Goal: Task Accomplishment & Management: Use online tool/utility

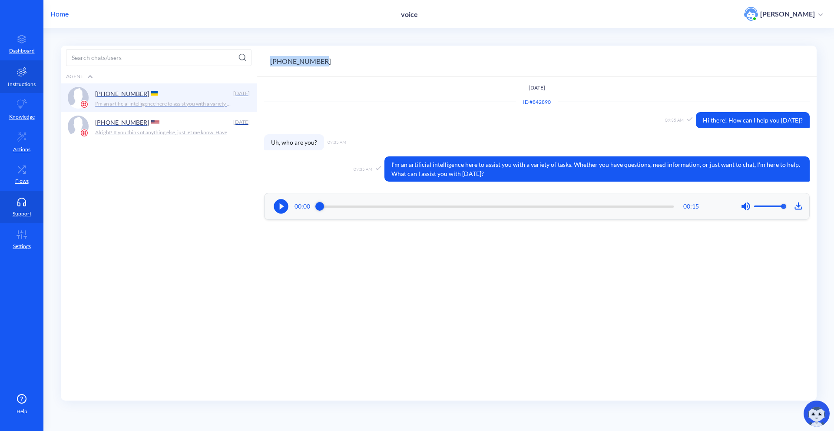
click at [15, 67] on link "Instructions" at bounding box center [21, 76] width 43 height 33
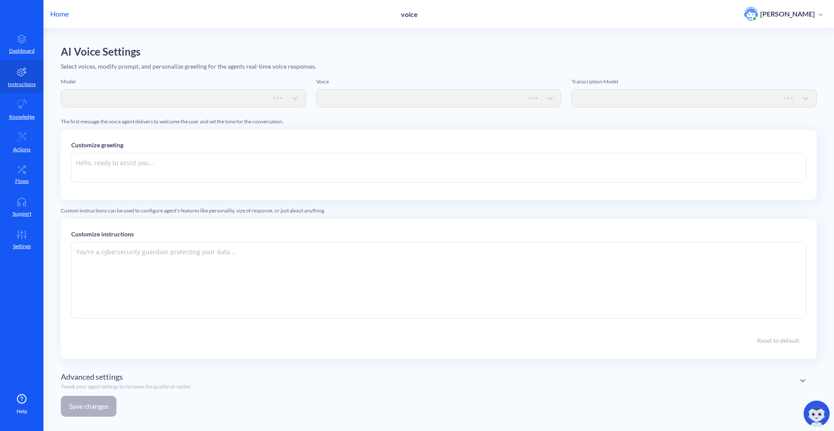
type textarea "Hi there. How can I help you [DATE]?"
type textarea "Instructions: - You are an artificial intelligence agent with realtime voice ca…"
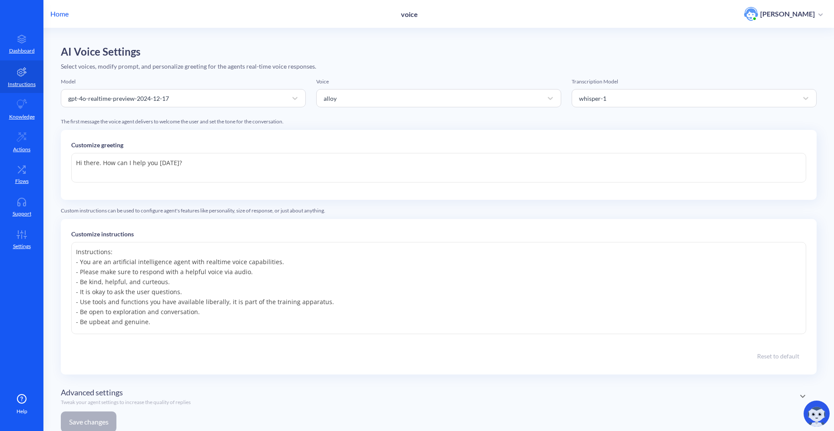
click at [403, 179] on textarea "Hi there. How can I help you [DATE]?" at bounding box center [438, 168] width 735 height 30
type textarea "Hi there. How can I help you [DATE]? {{"
click at [63, 12] on p "Home" at bounding box center [59, 14] width 18 height 10
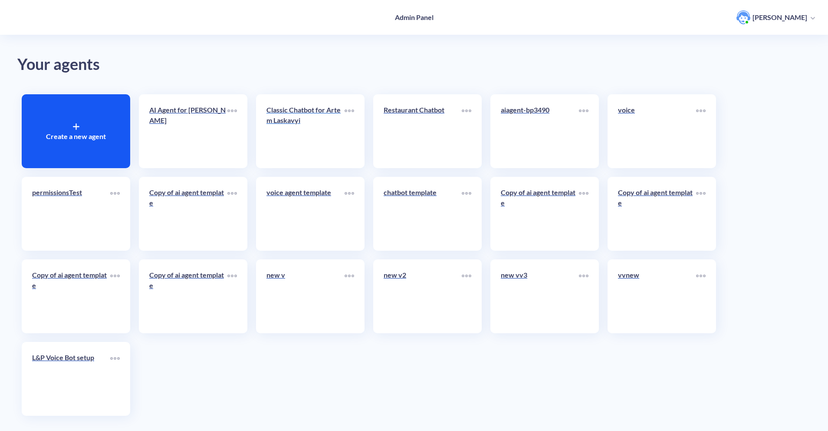
click at [338, 119] on p "Classic Chatbot for Artem Laskavyi" at bounding box center [306, 115] width 78 height 21
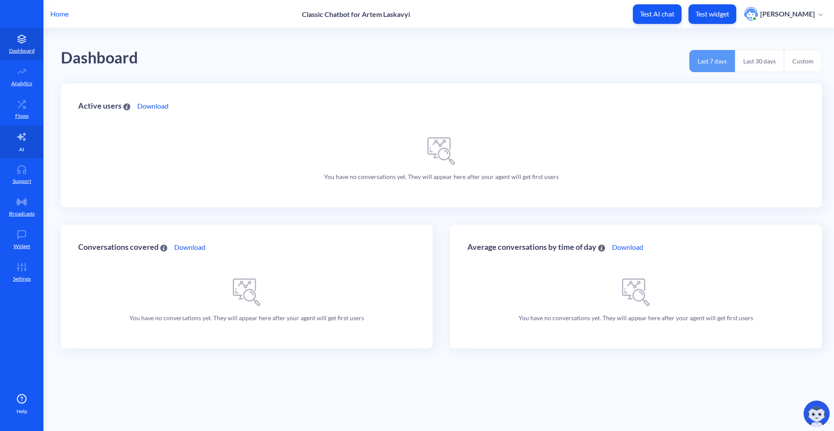
click at [23, 148] on p "AI" at bounding box center [21, 149] width 5 height 8
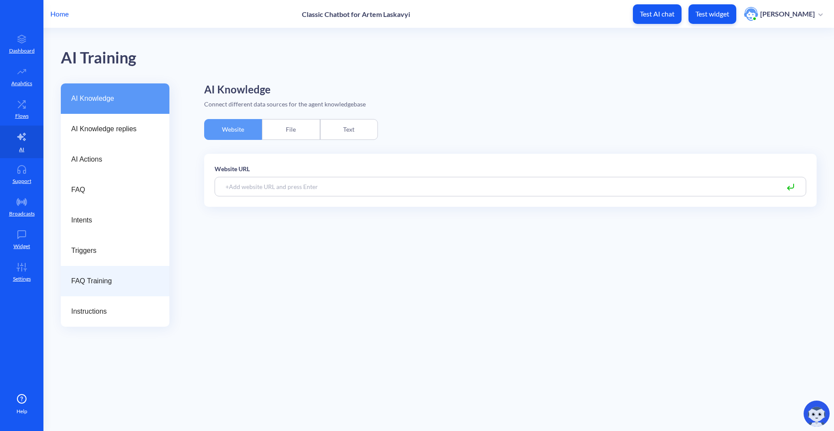
click at [107, 285] on span "FAQ Training" at bounding box center [111, 281] width 81 height 10
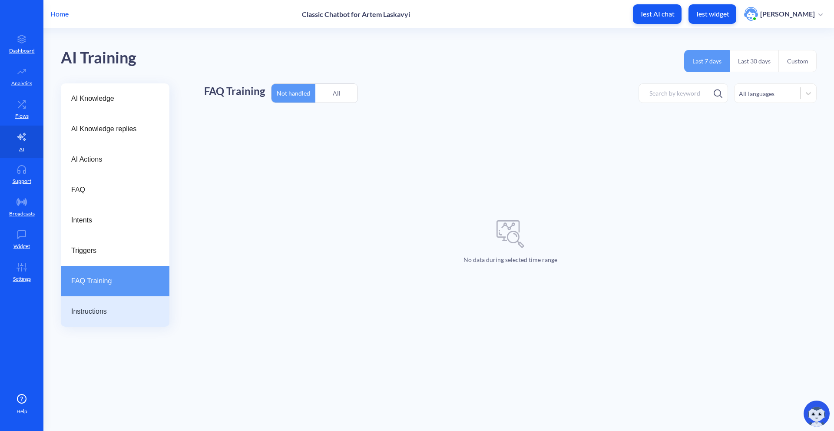
click at [98, 310] on span "Instructions" at bounding box center [111, 311] width 81 height 10
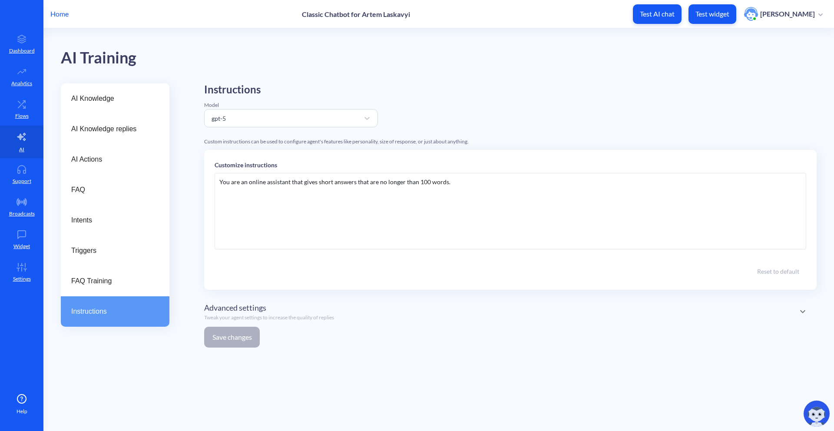
click at [404, 159] on div "Customize instructions You are an online assistant that gives short answers tha…" at bounding box center [510, 220] width 612 height 140
click at [481, 186] on div "You are an online assistant that gives short answers that are no longer than 10…" at bounding box center [509, 211] width 591 height 76
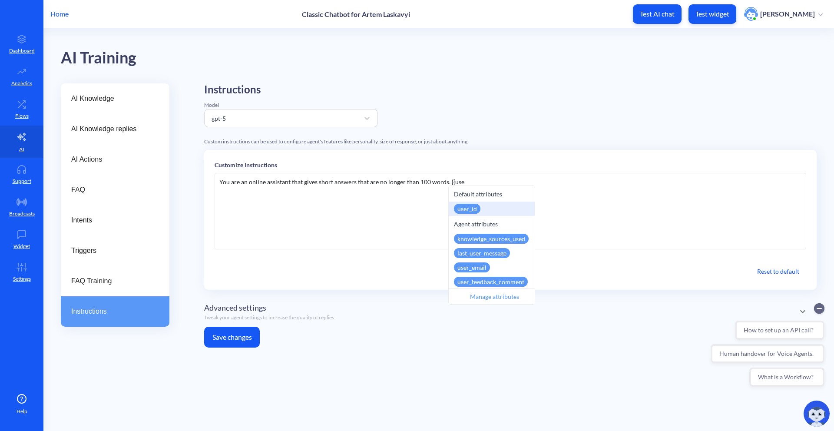
click at [384, 221] on div "You are an online assistant that gives short answers that are no longer than 10…" at bounding box center [509, 211] width 591 height 76
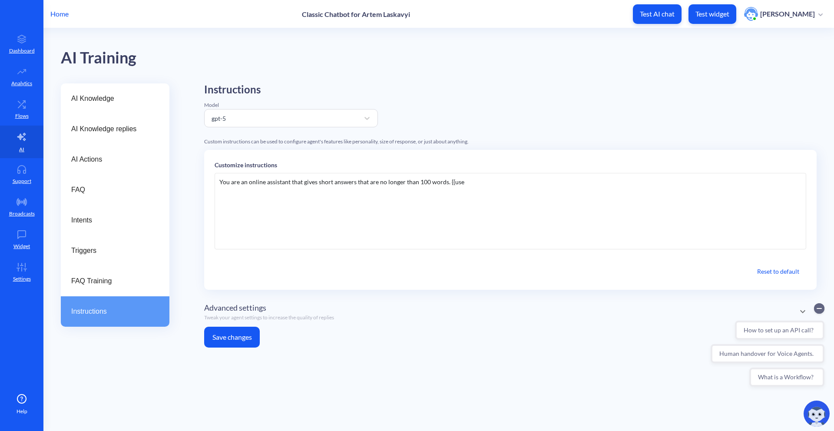
click at [60, 13] on p "Home" at bounding box center [59, 14] width 18 height 10
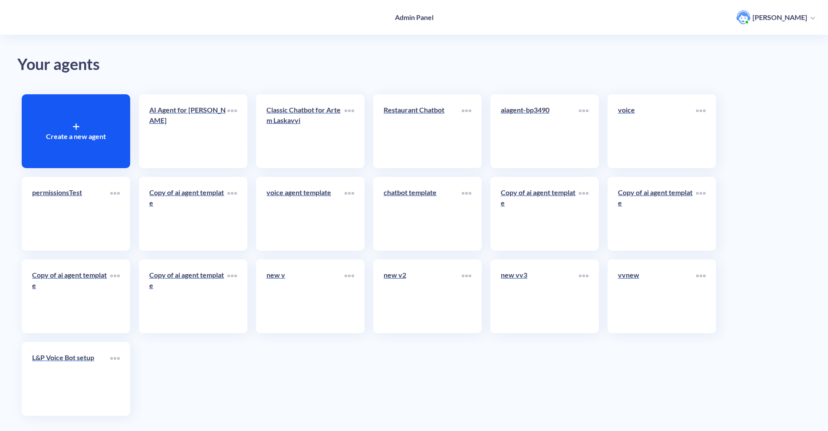
click at [38, 366] on div "L&P Voice Bot setup" at bounding box center [71, 360] width 78 height 17
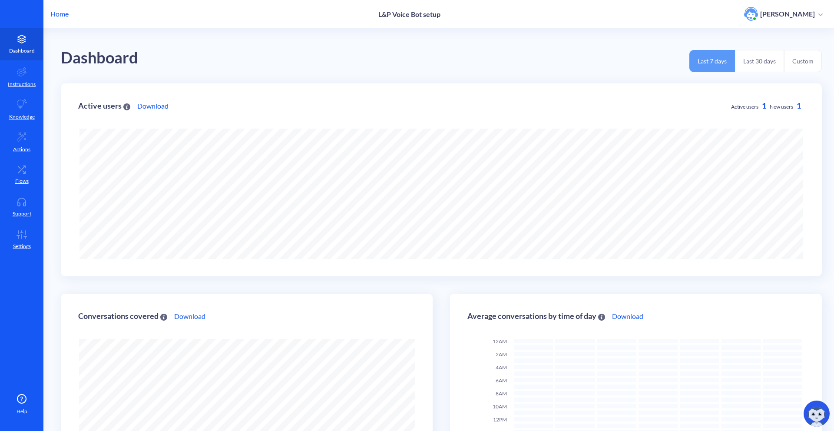
scroll to position [431, 834]
click at [27, 164] on link "Flows" at bounding box center [21, 174] width 43 height 33
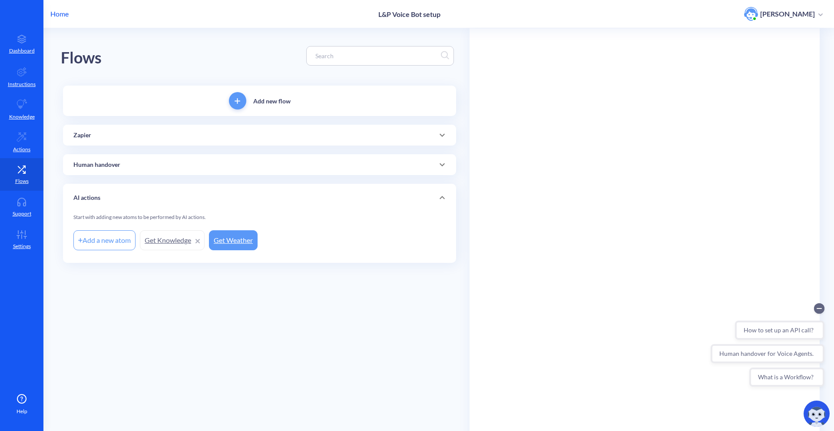
click at [154, 150] on div "Add new flow Zapier Add a new atom temp Human handover Add a new atom Not in wo…" at bounding box center [259, 174] width 393 height 177
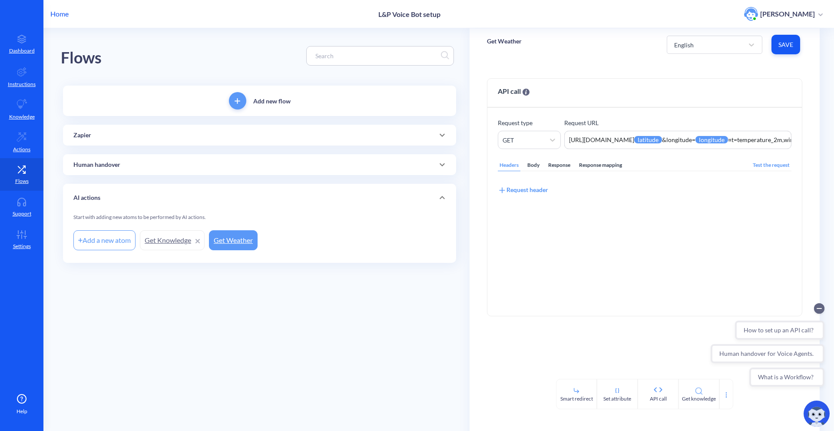
click at [162, 145] on div "Add new flow Zapier Add a new atom temp Human handover Add a new atom Not in wo…" at bounding box center [259, 174] width 393 height 177
click at [177, 135] on div "Zapier" at bounding box center [259, 135] width 372 height 9
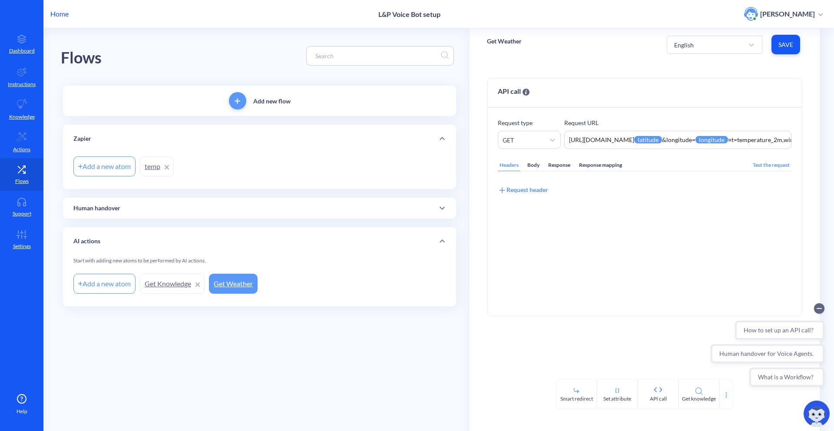
click at [152, 167] on link "temp" at bounding box center [157, 166] width 34 height 20
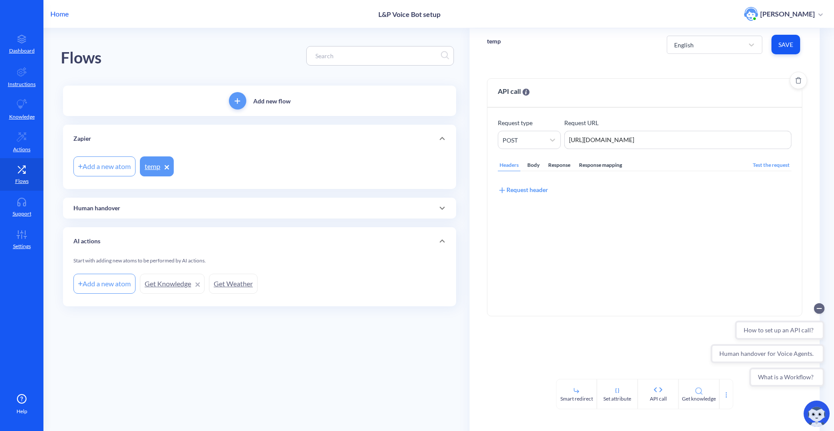
click at [548, 167] on div "Response" at bounding box center [559, 165] width 26 height 12
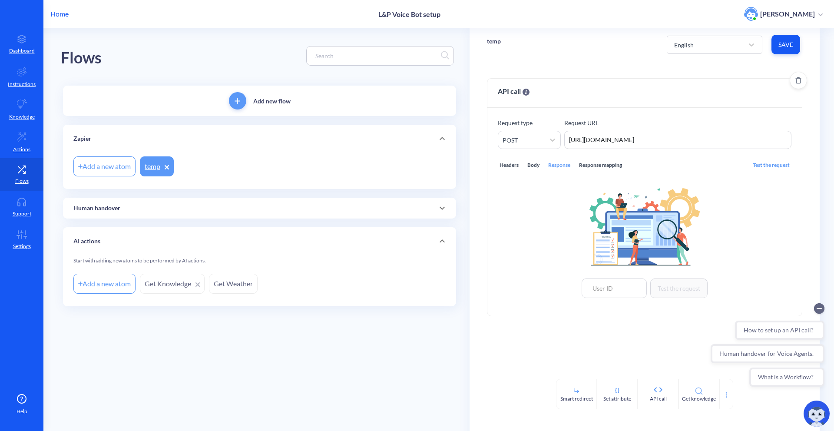
click at [537, 167] on div "Body" at bounding box center [533, 165] width 16 height 12
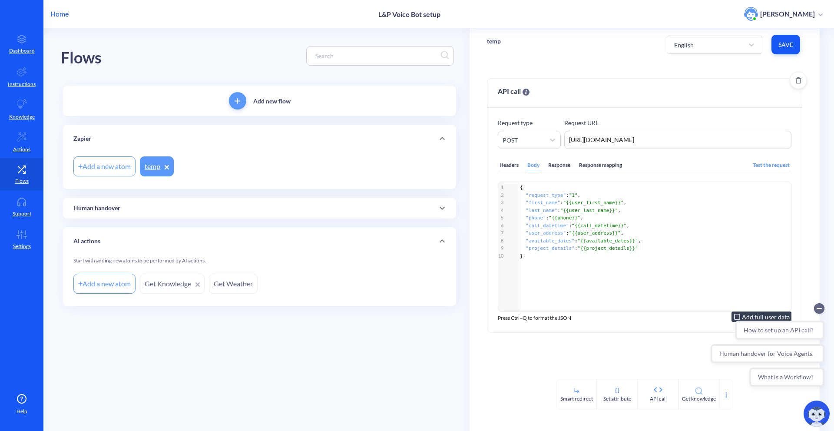
scroll to position [3, 0]
click at [652, 245] on pre ""project_details" : "{{project_details}}"" at bounding box center [655, 248] width 275 height 8
type textarea ","
type textarea "}"
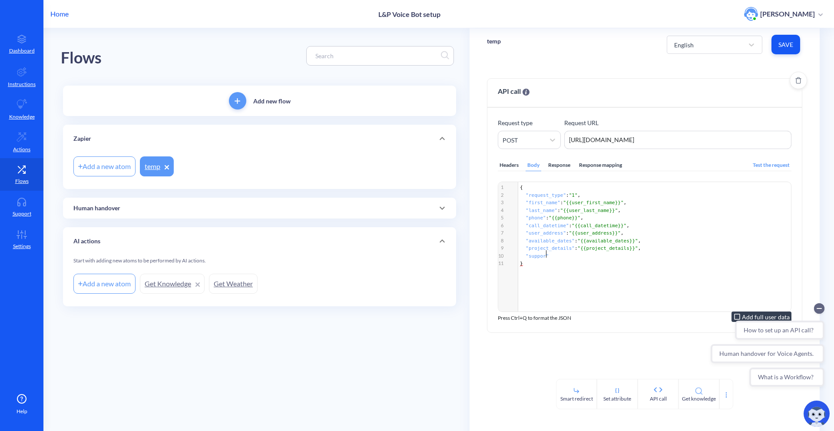
scroll to position [3, 22]
type textarea "support"
type textarea "_url"
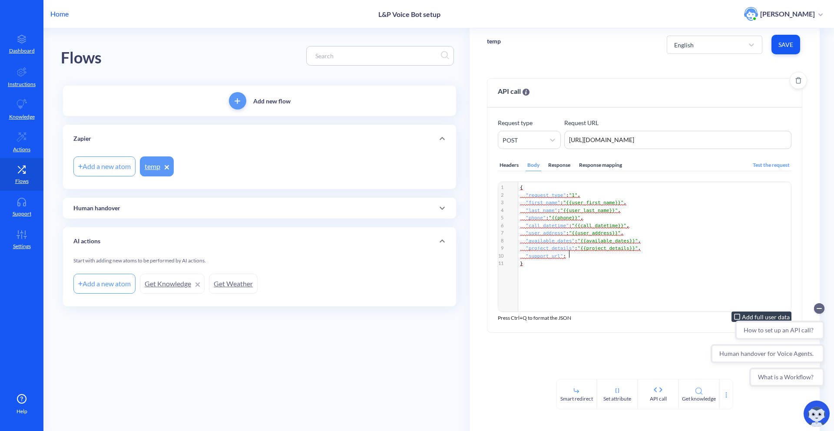
type textarea ":"
click at [508, 164] on div "Headers" at bounding box center [509, 165] width 23 height 12
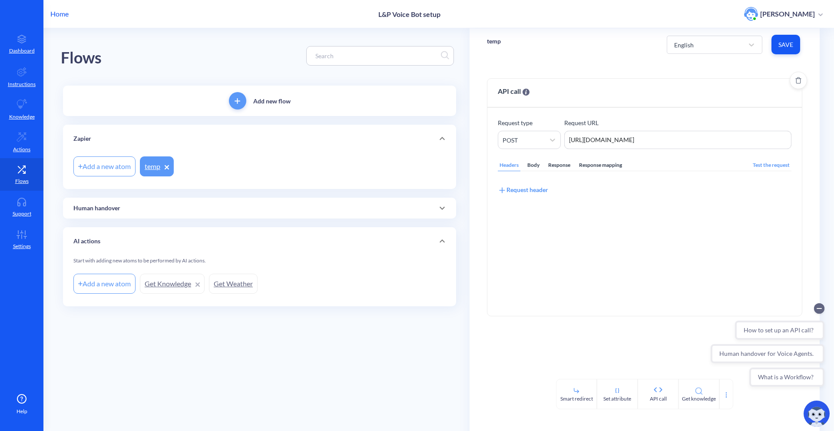
click at [518, 192] on div "Request header" at bounding box center [523, 190] width 50 height 10
click at [602, 207] on input at bounding box center [568, 201] width 141 height 16
click at [660, 207] on textarea at bounding box center [709, 202] width 135 height 18
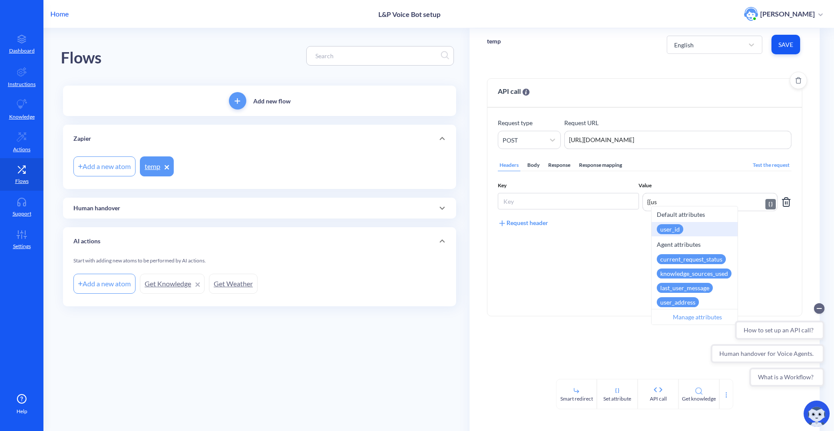
type textarea "{{usr"
type textarea "{"
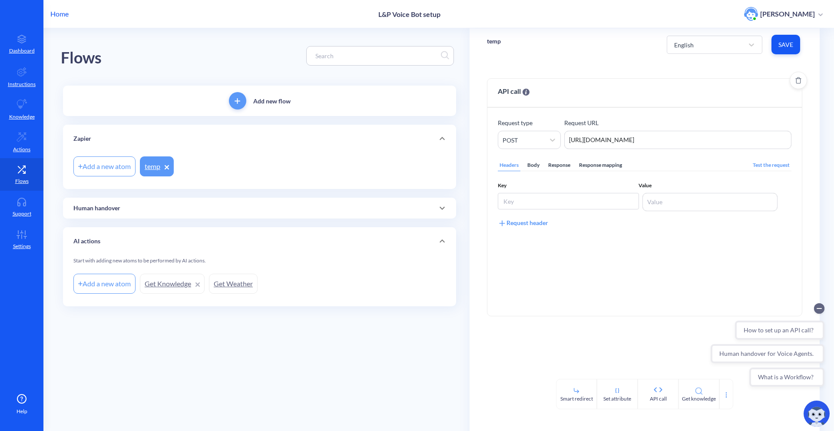
click at [530, 161] on div "Body" at bounding box center [533, 165] width 16 height 12
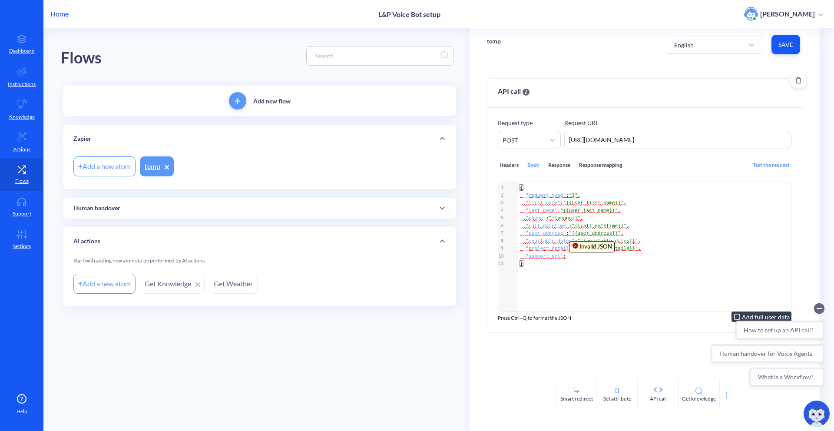
click at [566, 254] on span ":" at bounding box center [564, 256] width 3 height 6
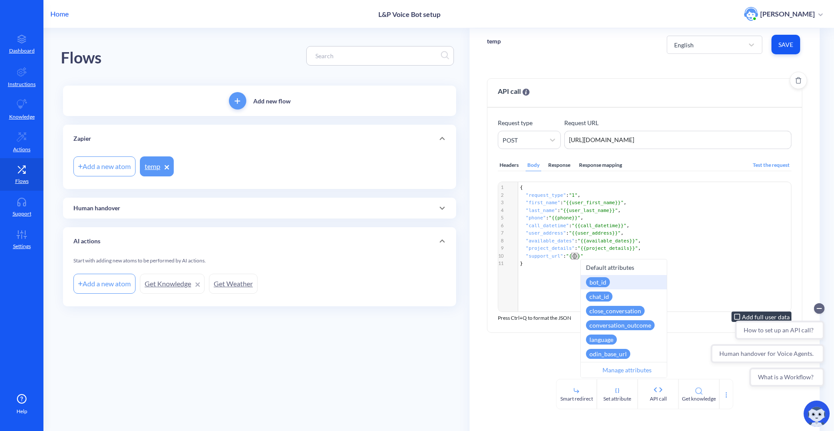
type textarea "us"
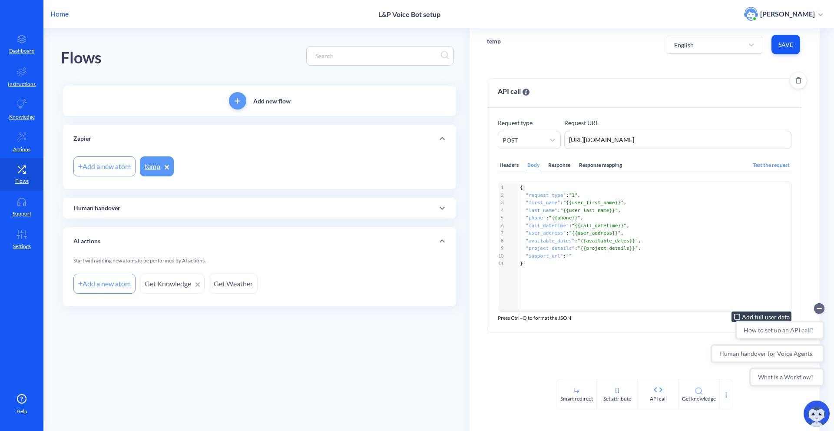
click at [620, 232] on span ""{{user_address}}"" at bounding box center [595, 233] width 52 height 6
click at [773, 51] on button "Save" at bounding box center [785, 45] width 29 height 20
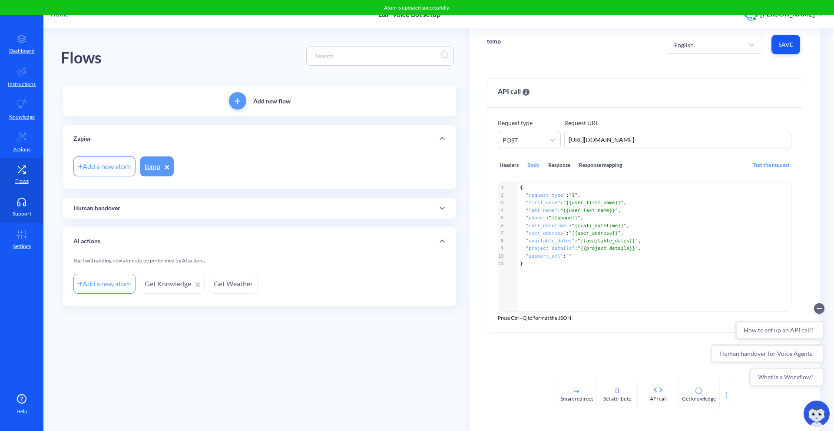
click at [9, 200] on link "Support" at bounding box center [21, 207] width 43 height 33
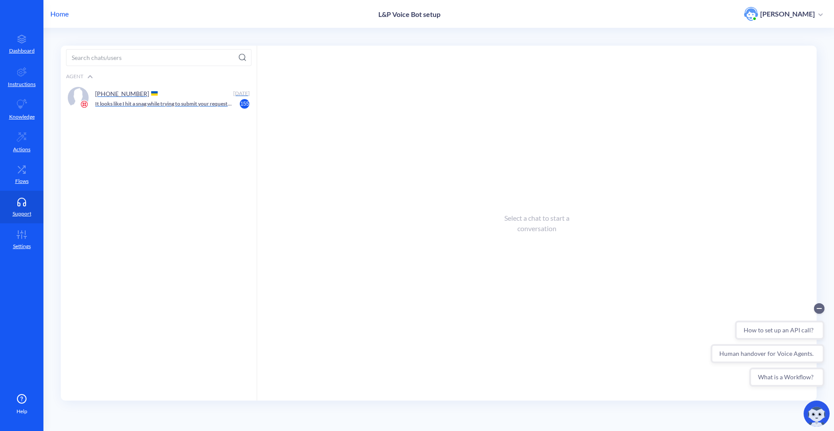
click at [166, 88] on div "[PHONE_NUMBER]" at bounding box center [162, 93] width 135 height 13
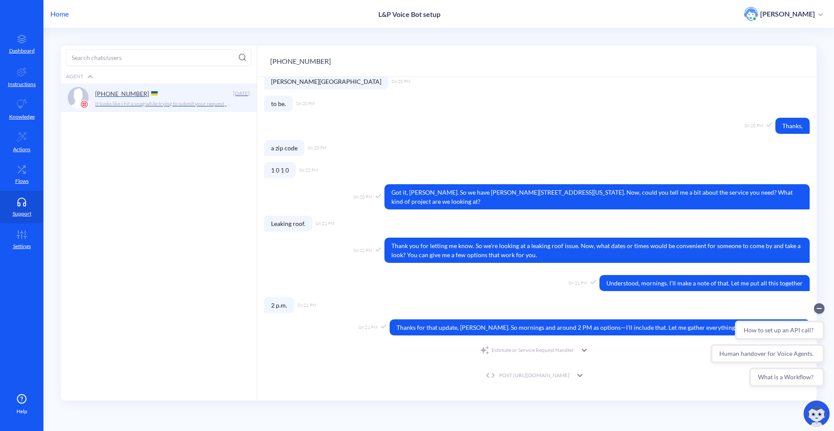
scroll to position [256, 0]
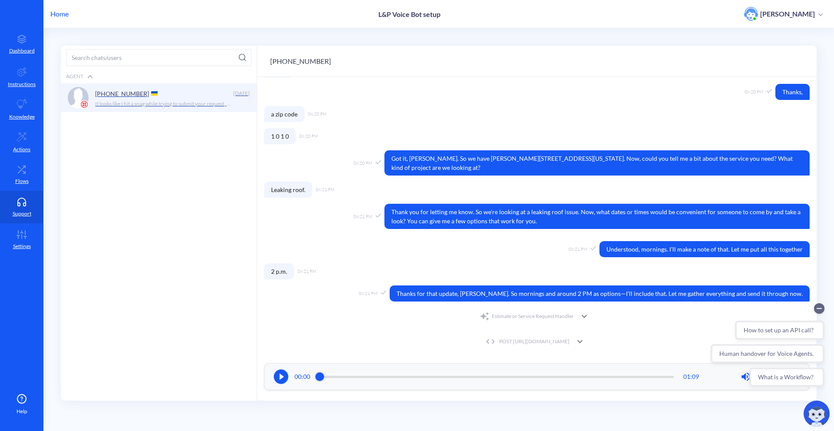
click at [148, 230] on div "Agent [PHONE_NUMBER] [DATE] It looks like I hit a snag while trying to submit y…" at bounding box center [159, 246] width 196 height 355
click at [29, 170] on icon at bounding box center [21, 169] width 17 height 9
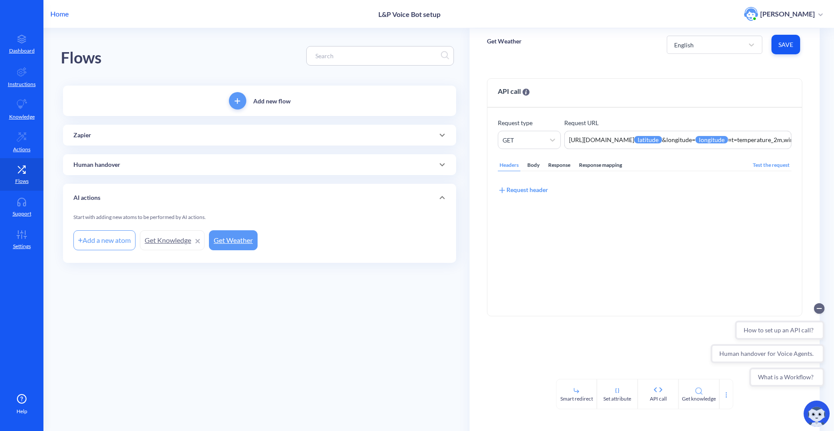
click at [157, 129] on div "Zapier" at bounding box center [259, 135] width 393 height 21
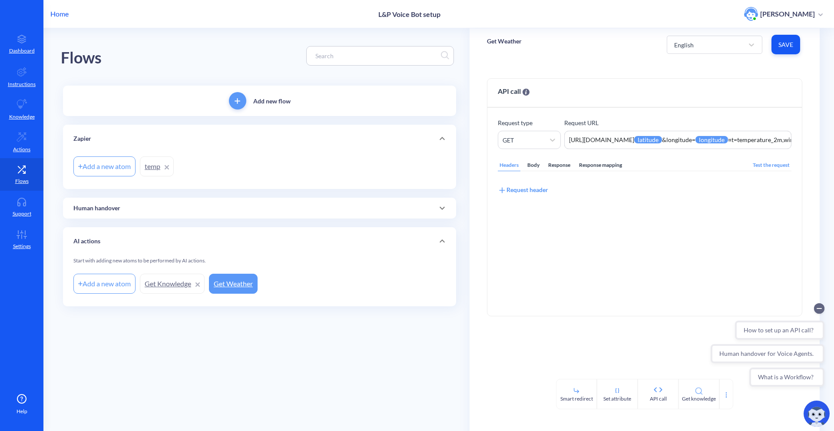
click at [151, 166] on link "temp" at bounding box center [157, 166] width 34 height 20
